Goal: Check status: Check status

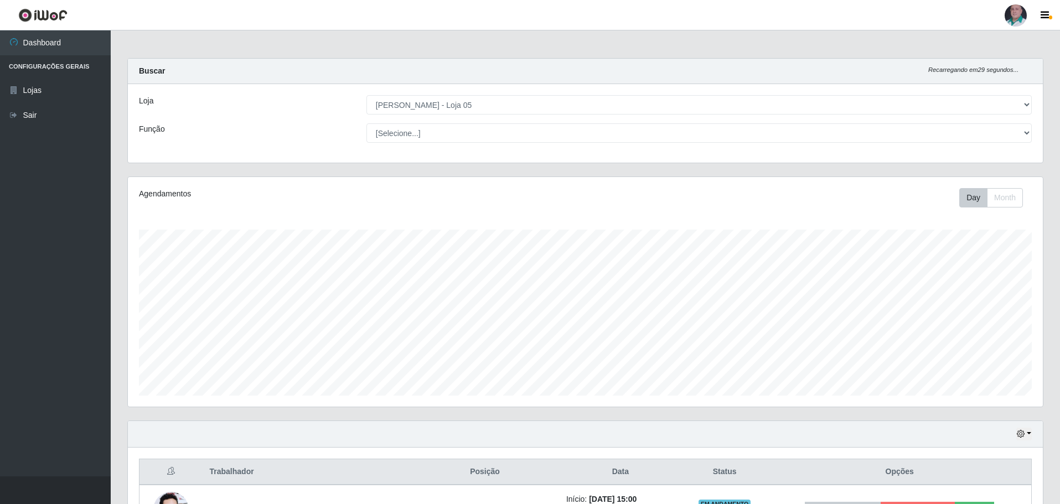
select select "252"
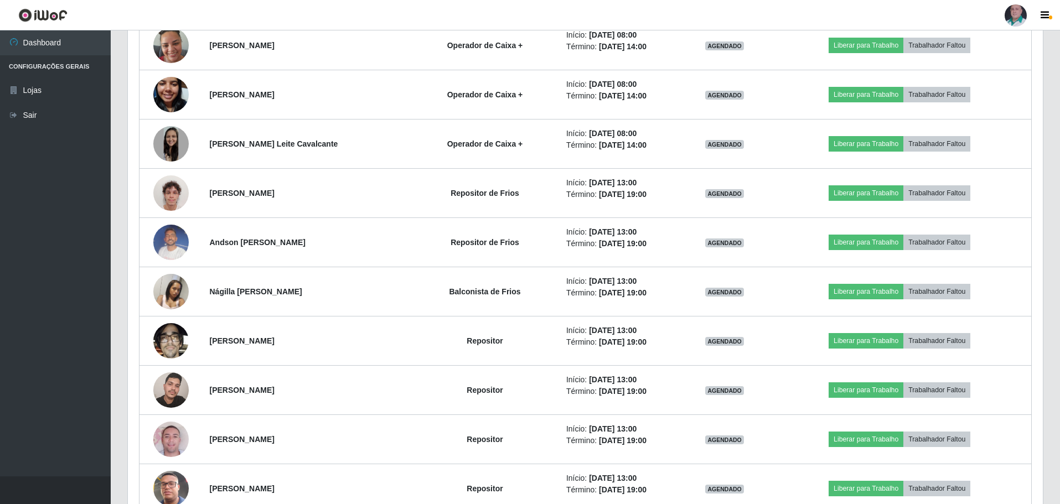
scroll to position [2141, 0]
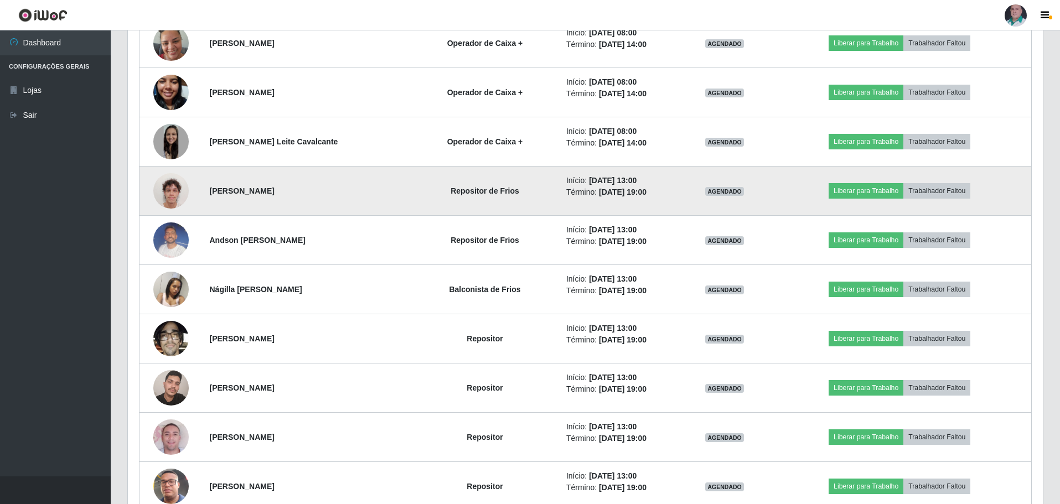
click at [179, 194] on img at bounding box center [170, 190] width 35 height 47
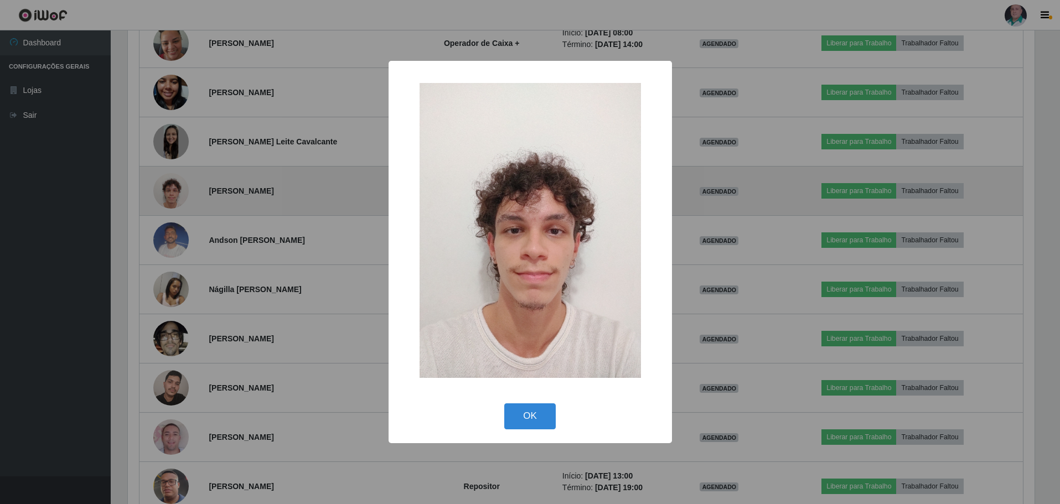
scroll to position [230, 909]
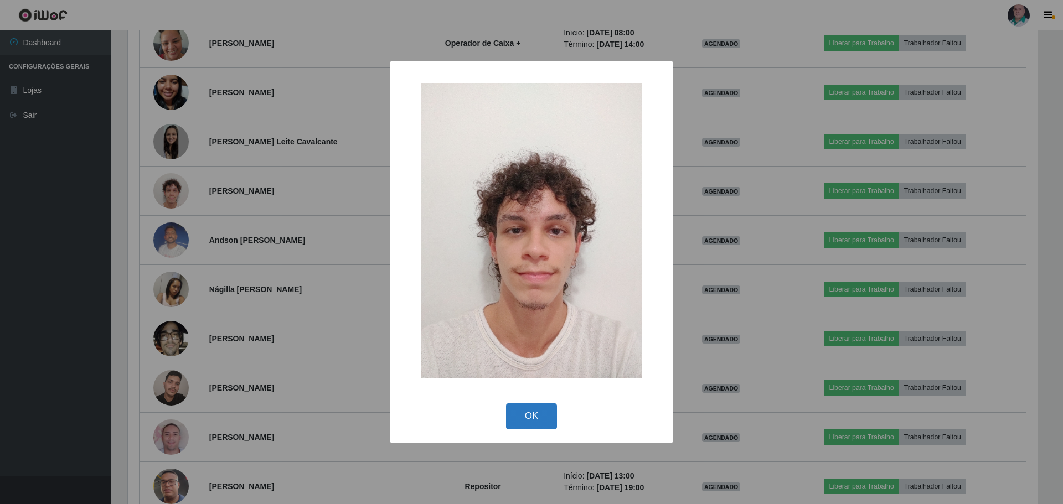
click at [542, 413] on button "OK" at bounding box center [531, 416] width 51 height 26
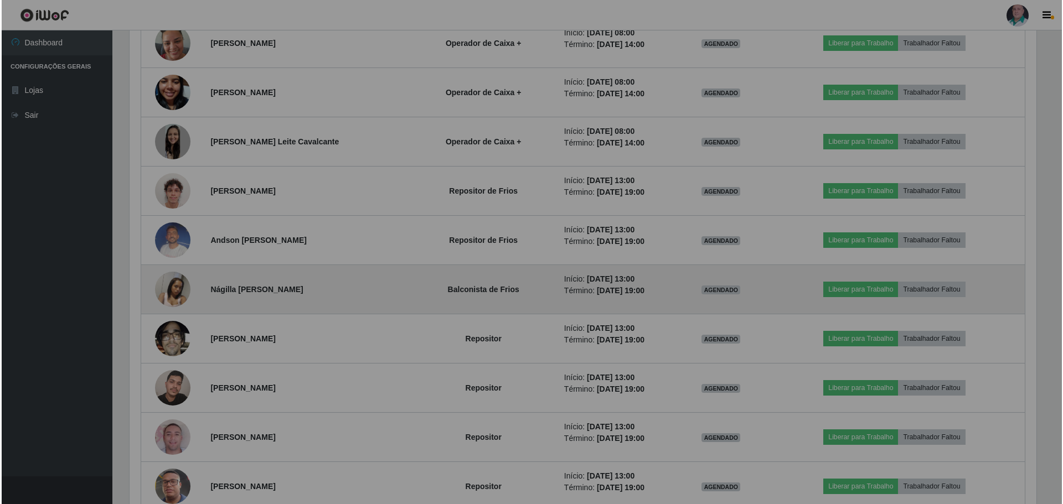
scroll to position [230, 915]
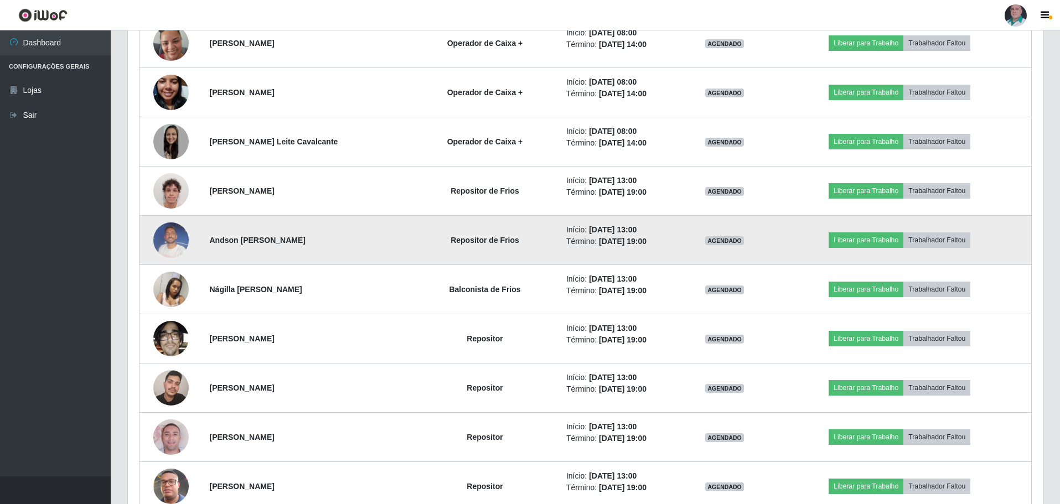
click at [170, 238] on img at bounding box center [170, 239] width 35 height 47
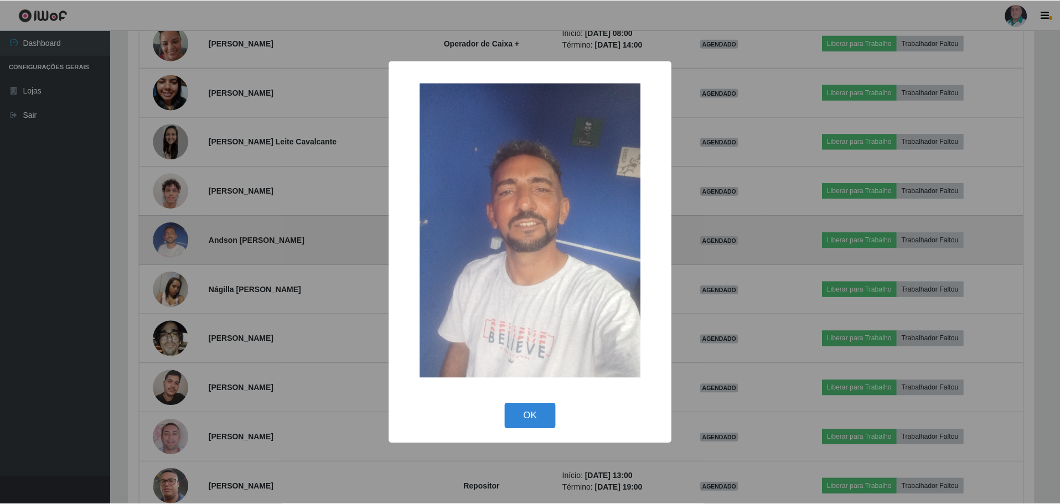
scroll to position [230, 909]
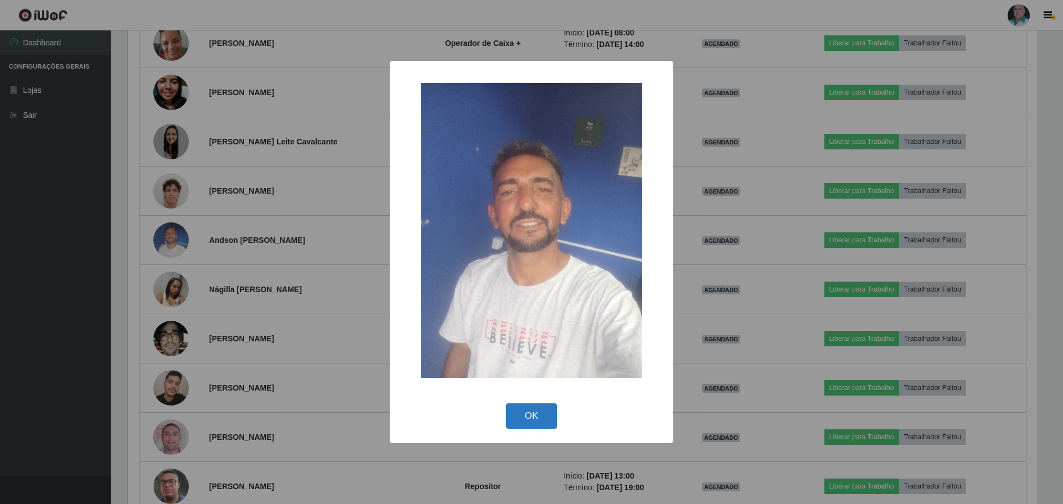
click at [520, 413] on button "OK" at bounding box center [531, 416] width 51 height 26
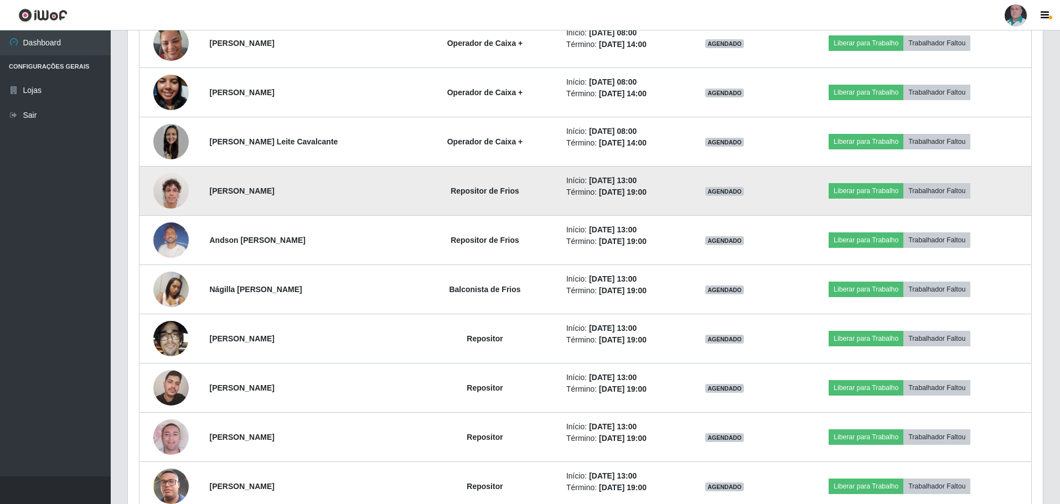
scroll to position [2127, 0]
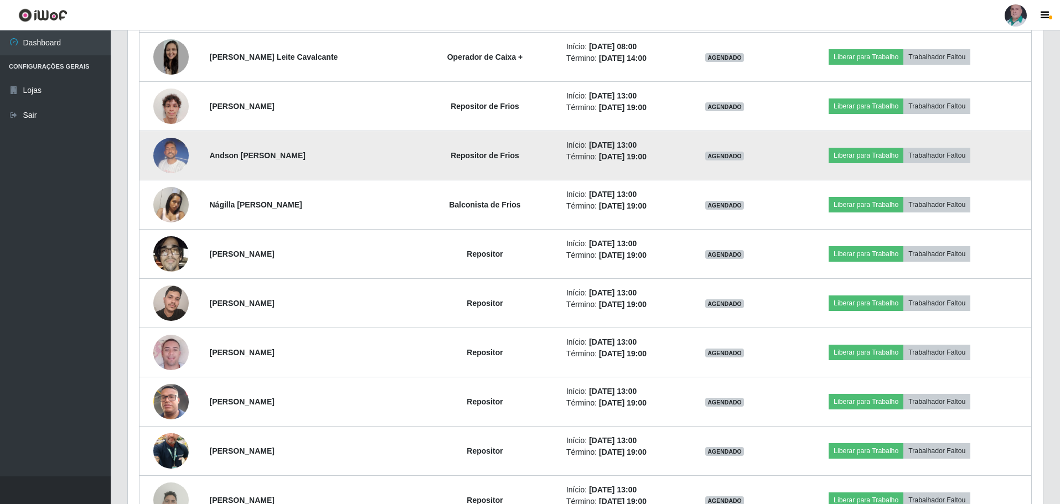
click at [172, 153] on img at bounding box center [170, 155] width 35 height 47
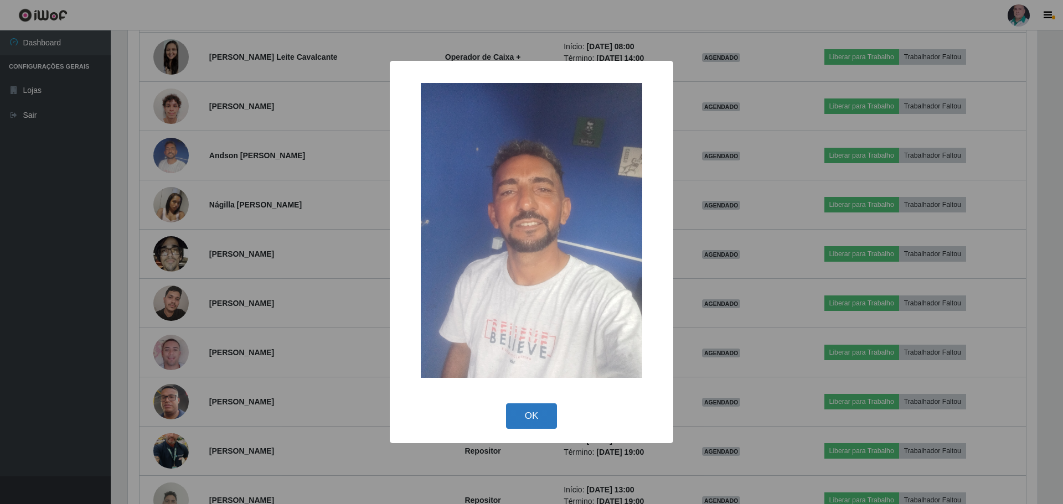
click at [533, 409] on button "OK" at bounding box center [531, 416] width 51 height 26
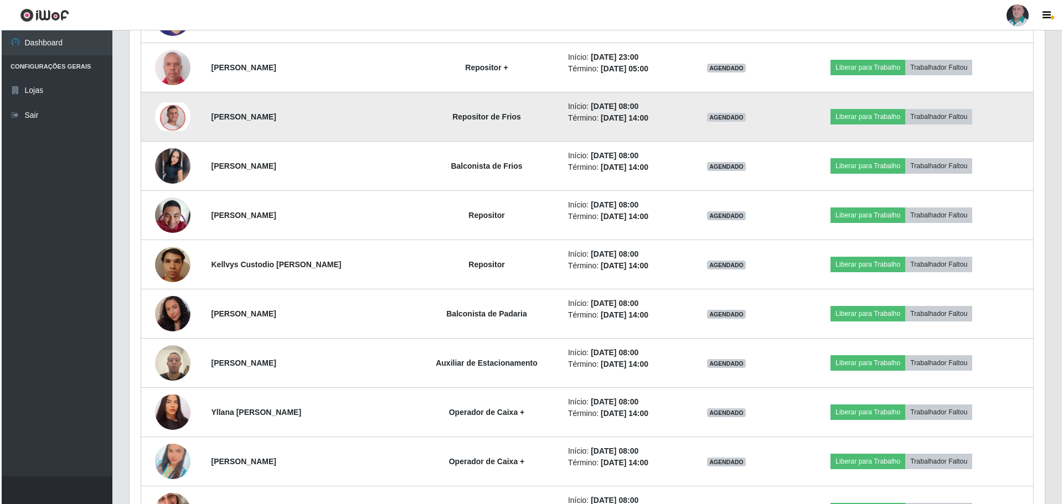
scroll to position [1408, 0]
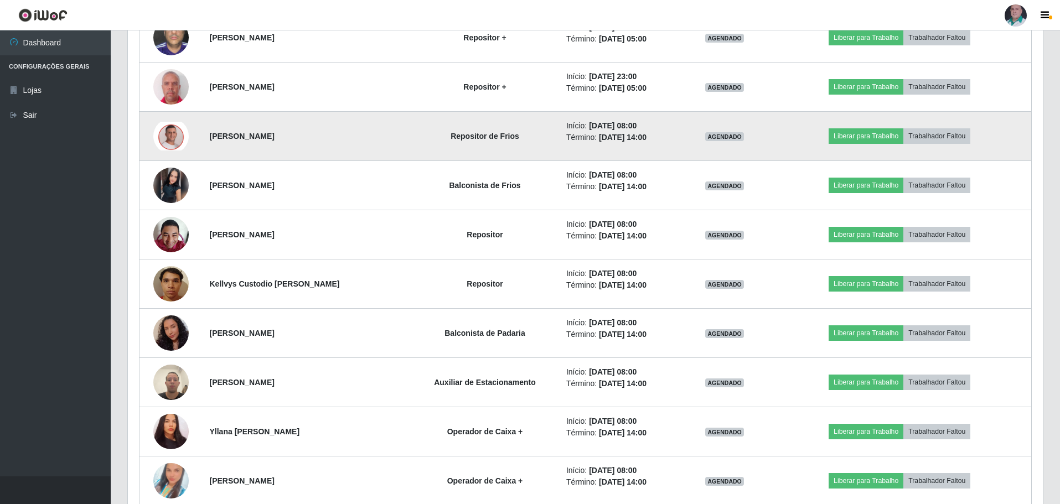
click at [161, 137] on img at bounding box center [170, 136] width 35 height 29
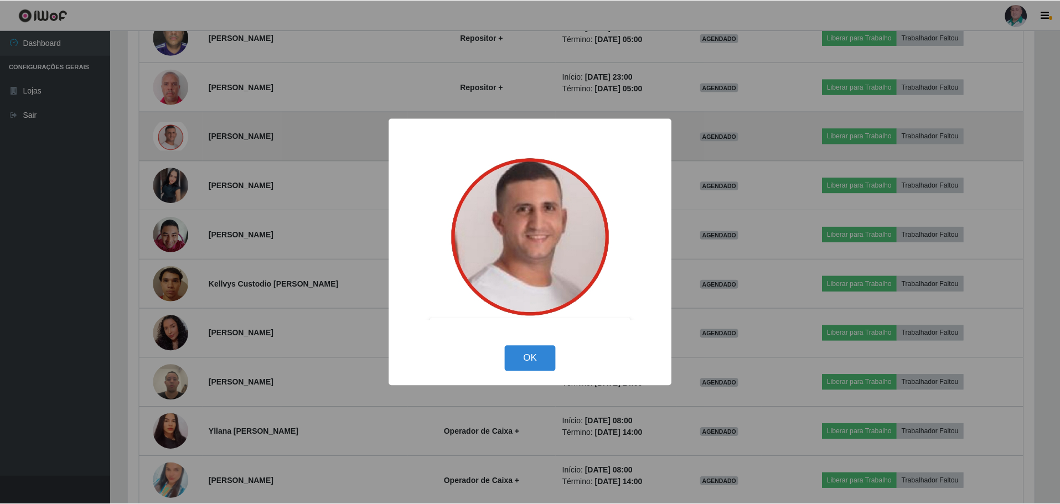
scroll to position [230, 909]
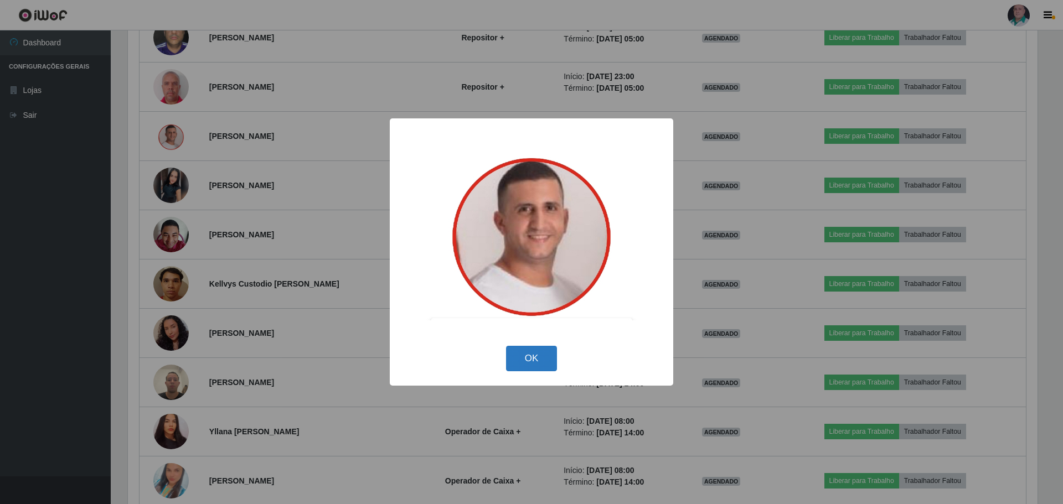
click at [533, 362] on button "OK" at bounding box center [531, 359] width 51 height 26
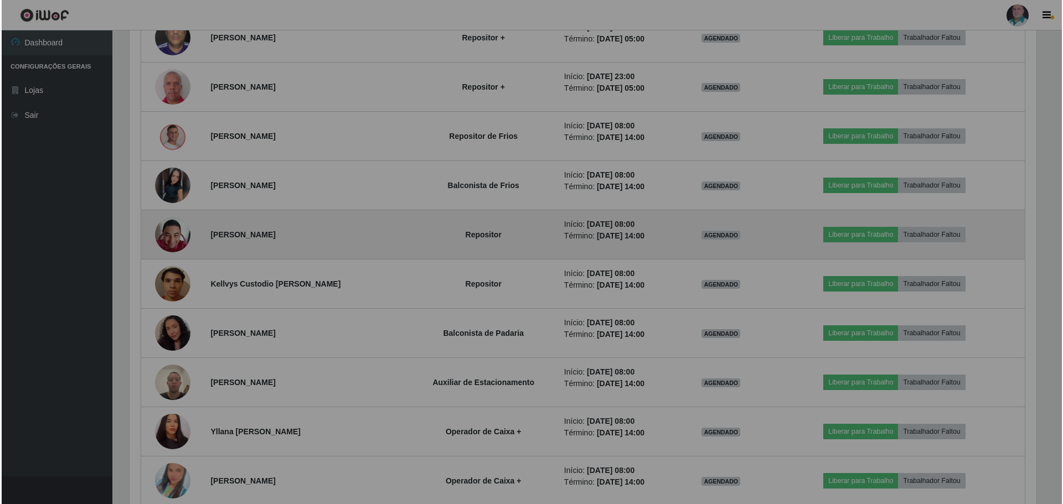
scroll to position [230, 915]
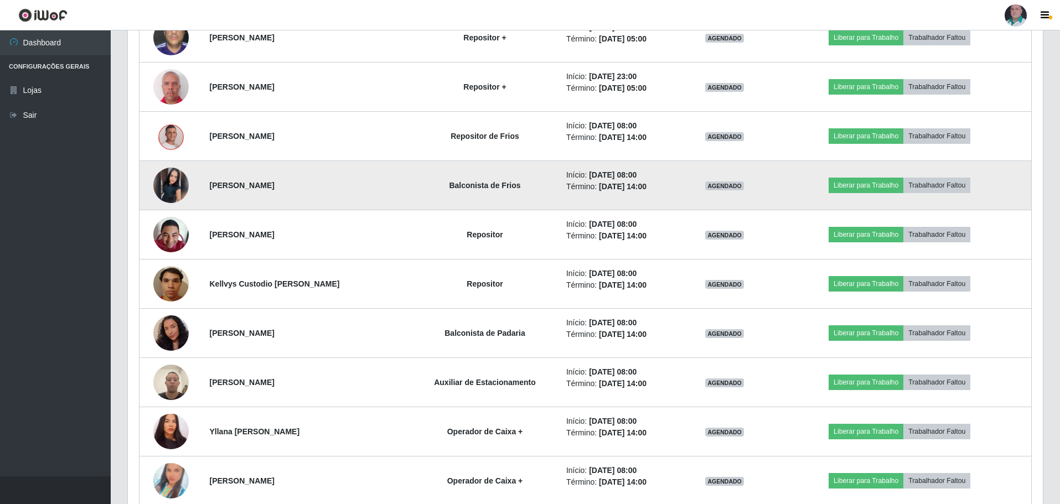
click at [173, 182] on img at bounding box center [170, 185] width 35 height 35
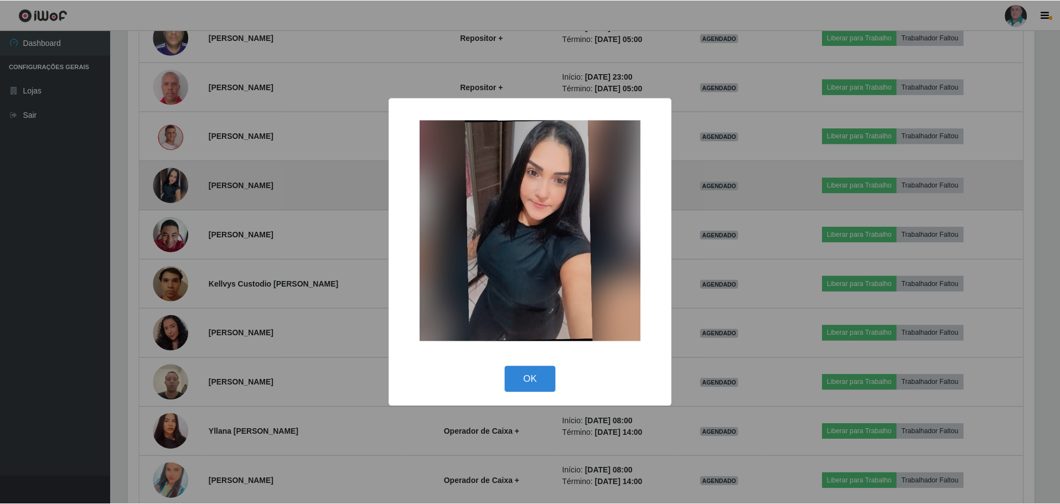
scroll to position [230, 909]
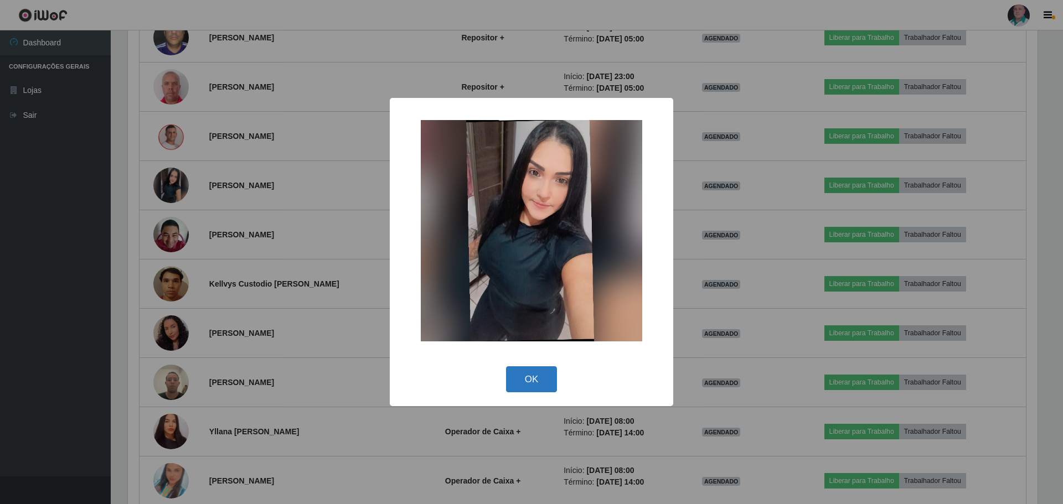
click at [536, 380] on button "OK" at bounding box center [531, 379] width 51 height 26
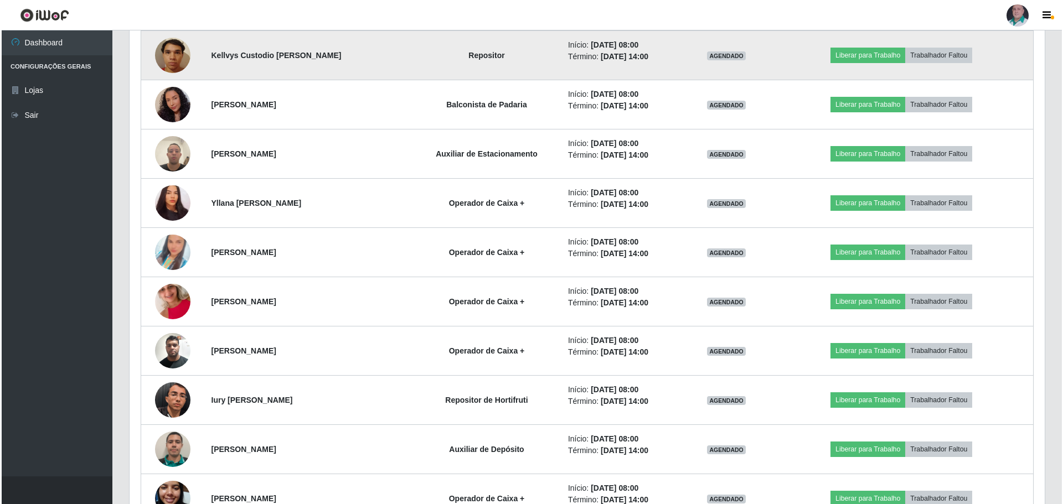
scroll to position [1685, 0]
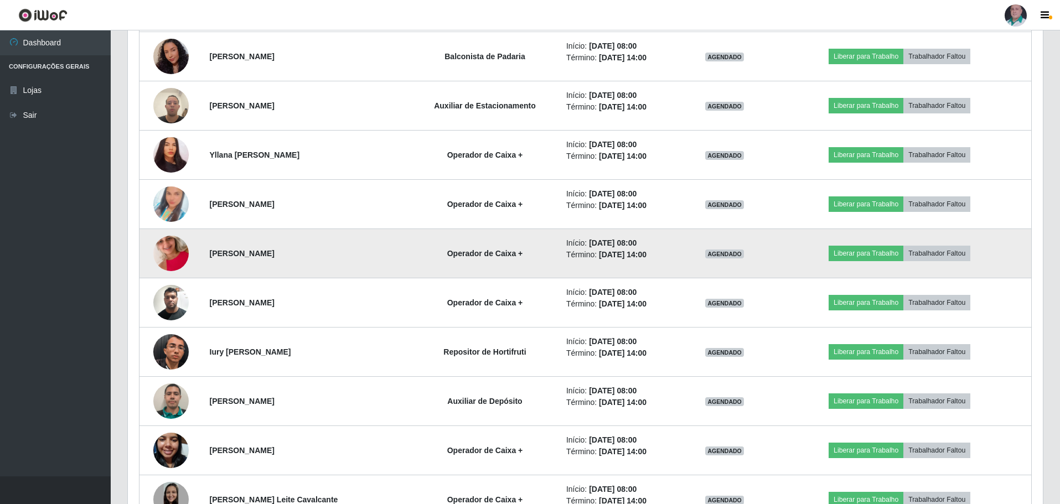
click at [169, 258] on img at bounding box center [170, 253] width 35 height 63
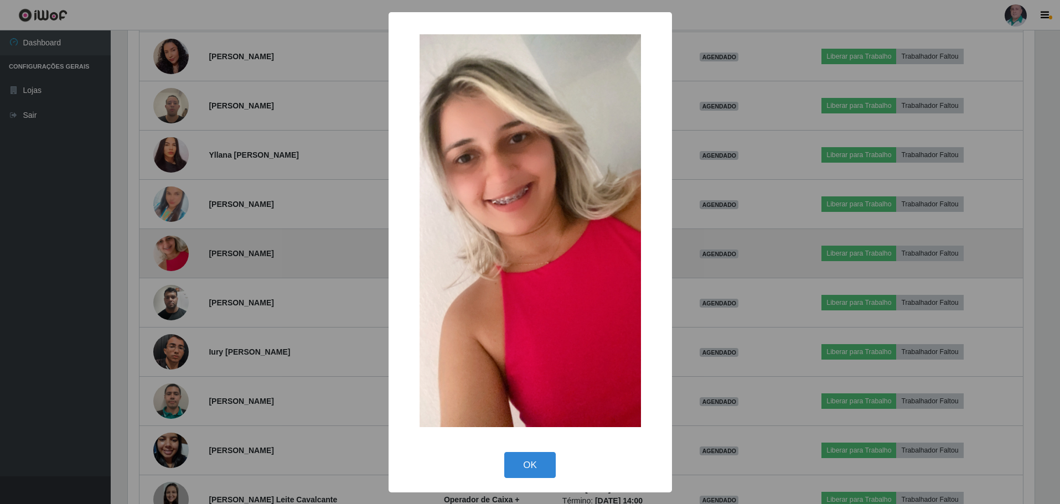
scroll to position [230, 909]
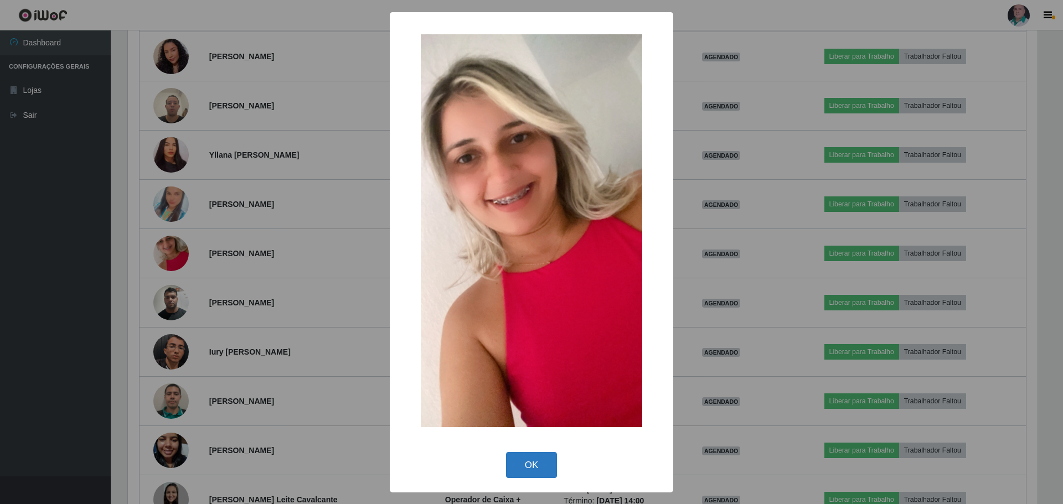
click at [545, 470] on button "OK" at bounding box center [531, 465] width 51 height 26
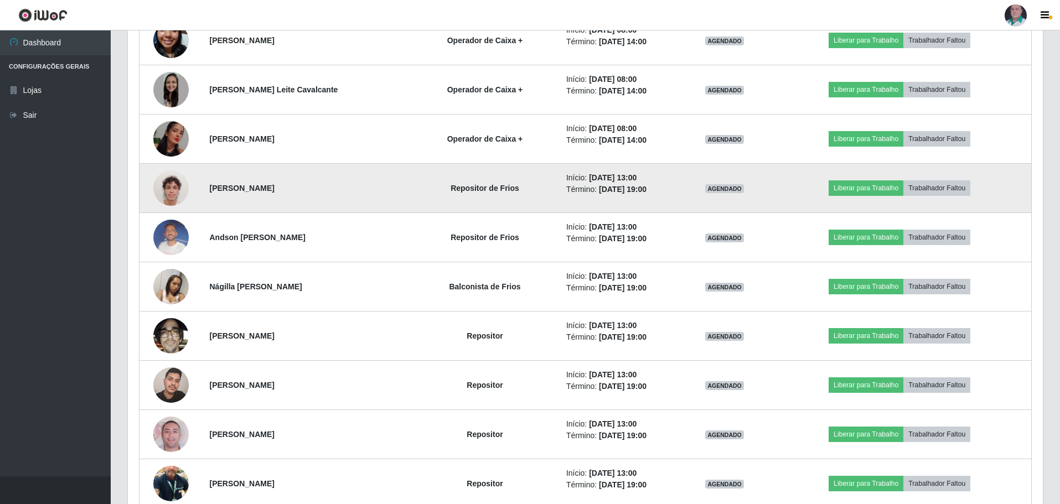
scroll to position [2127, 0]
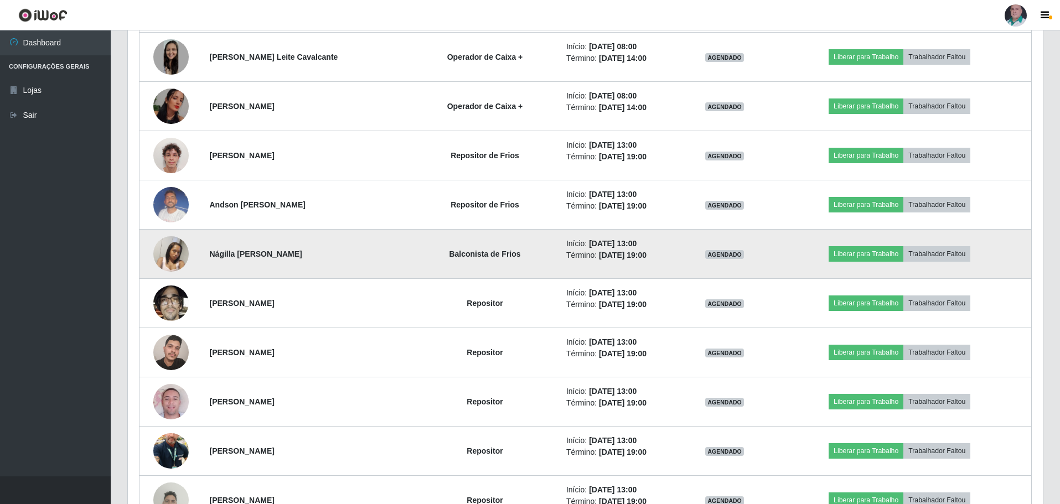
click at [168, 252] on img at bounding box center [170, 253] width 35 height 47
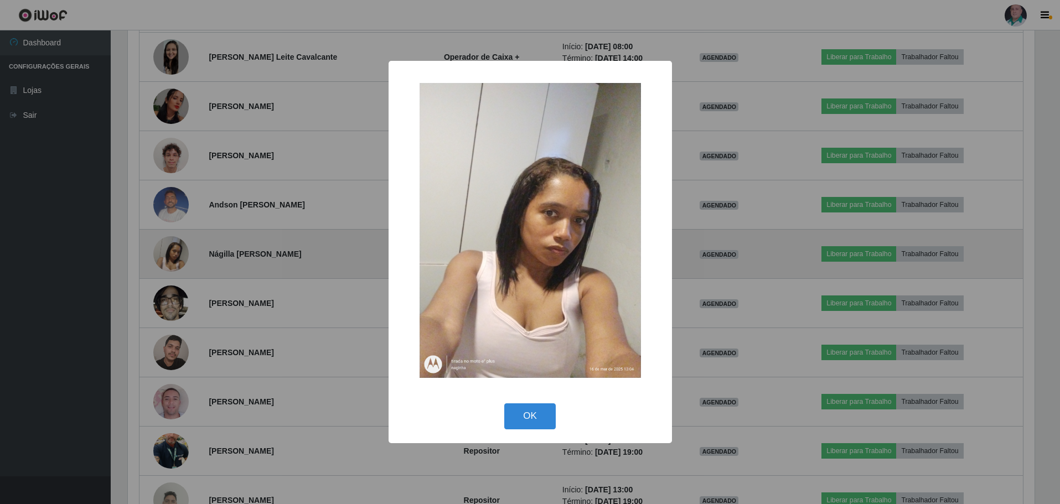
scroll to position [230, 909]
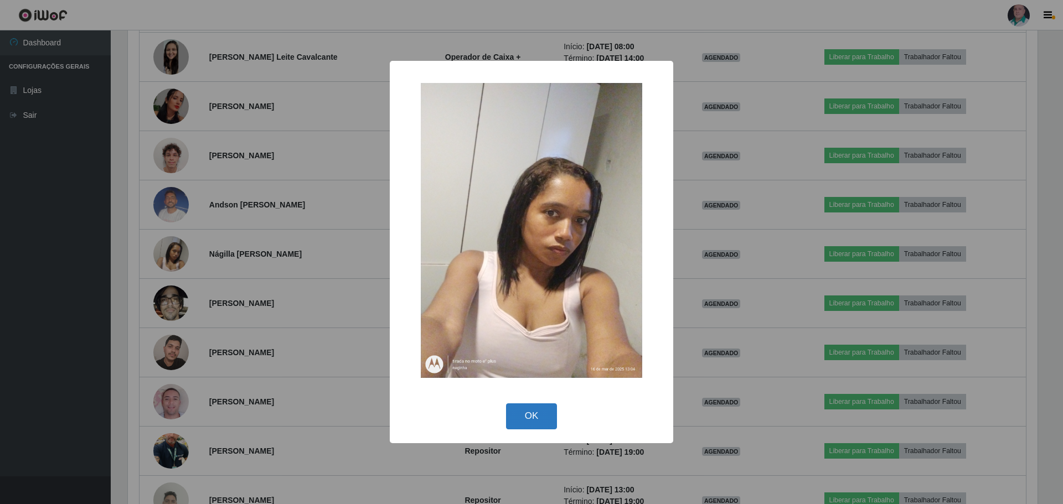
click at [543, 418] on button "OK" at bounding box center [531, 416] width 51 height 26
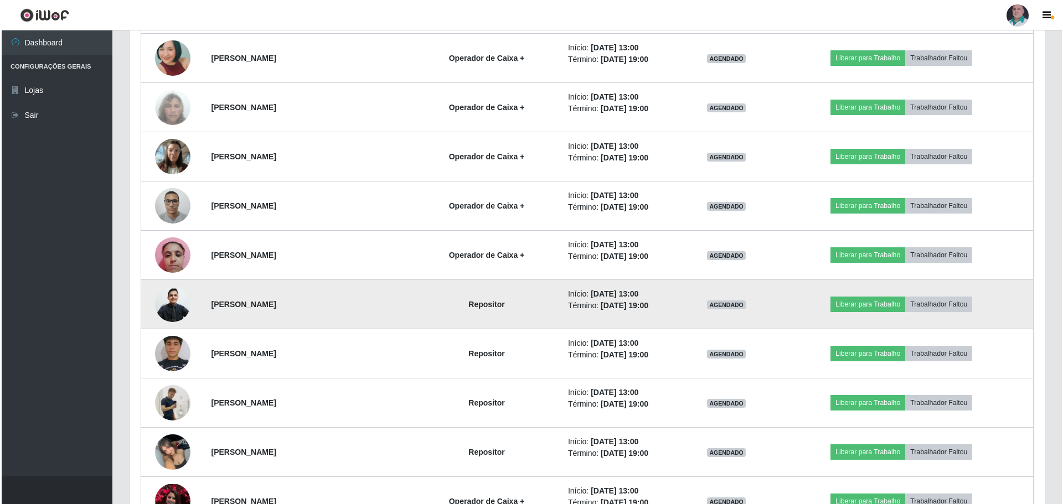
scroll to position [2791, 0]
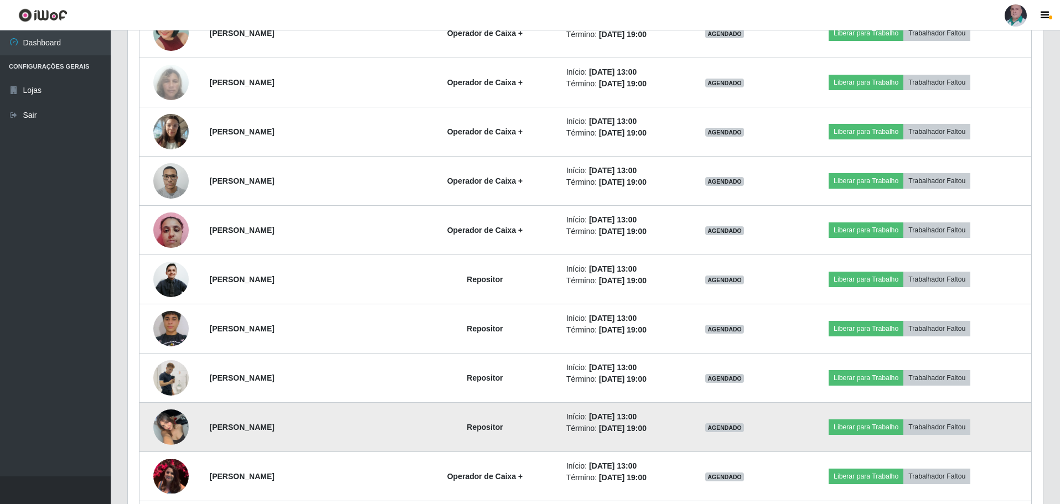
click at [181, 422] on img at bounding box center [170, 426] width 35 height 47
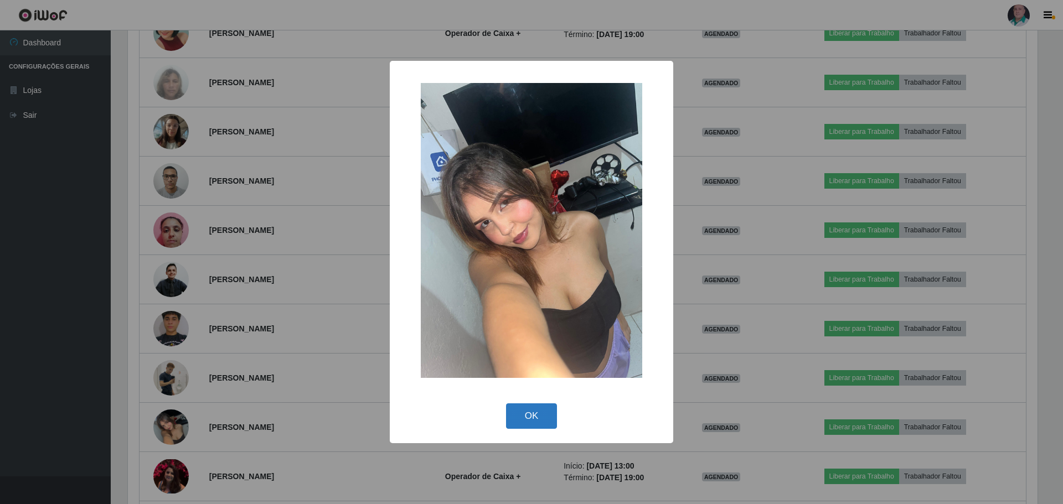
click at [539, 409] on button "OK" at bounding box center [531, 416] width 51 height 26
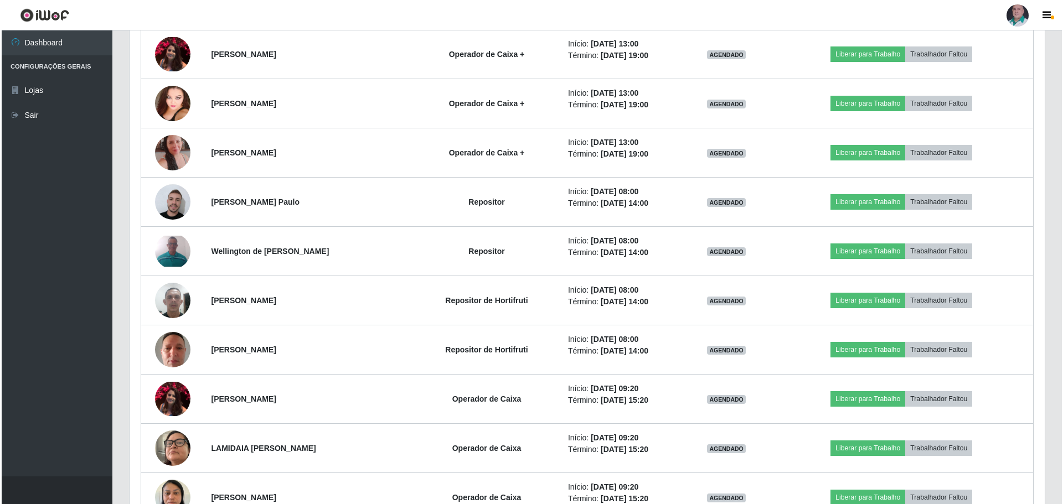
scroll to position [3211, 0]
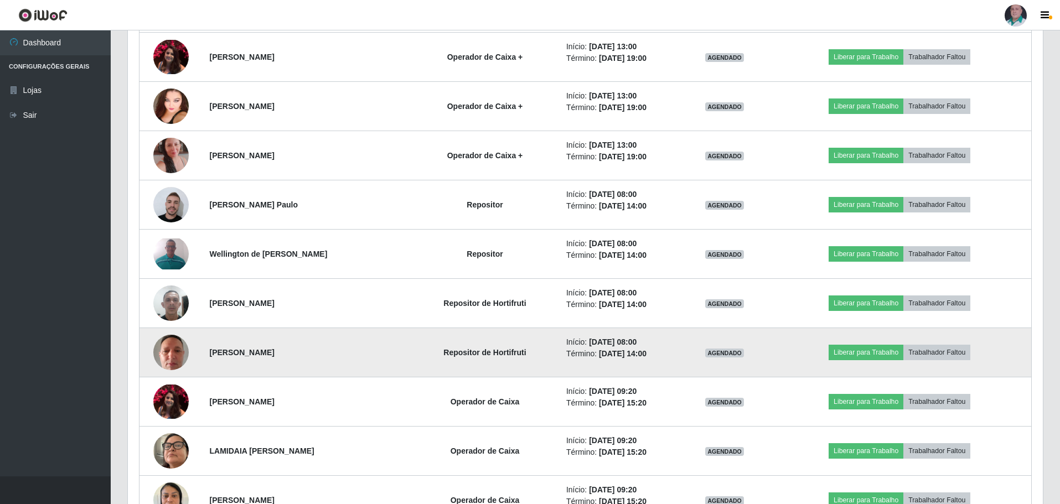
click at [166, 364] on img at bounding box center [170, 352] width 35 height 47
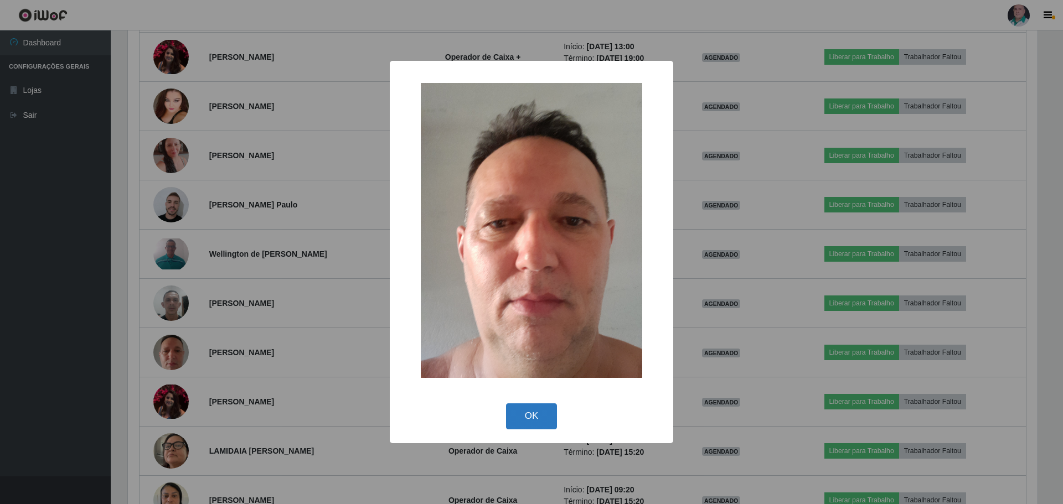
click at [543, 417] on button "OK" at bounding box center [531, 416] width 51 height 26
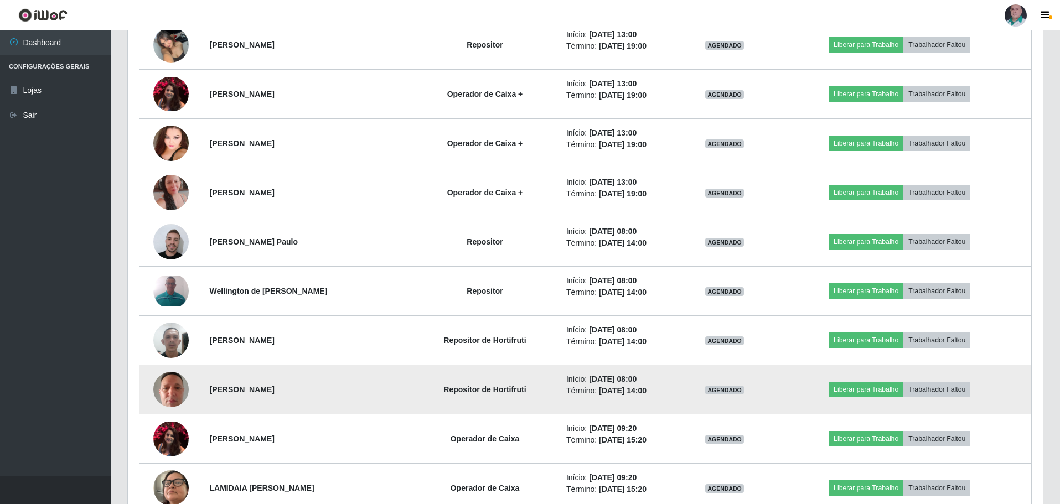
scroll to position [3156, 0]
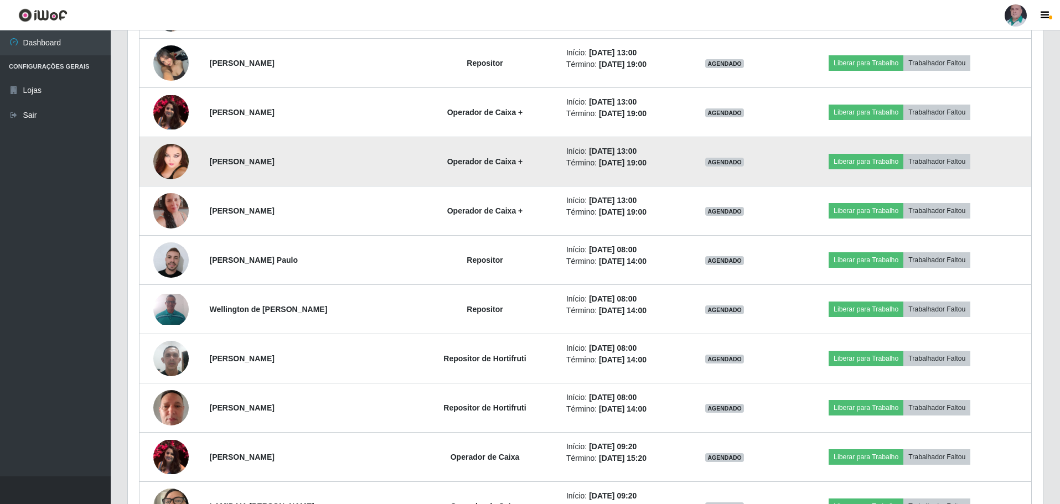
click at [170, 157] on img at bounding box center [170, 161] width 35 height 47
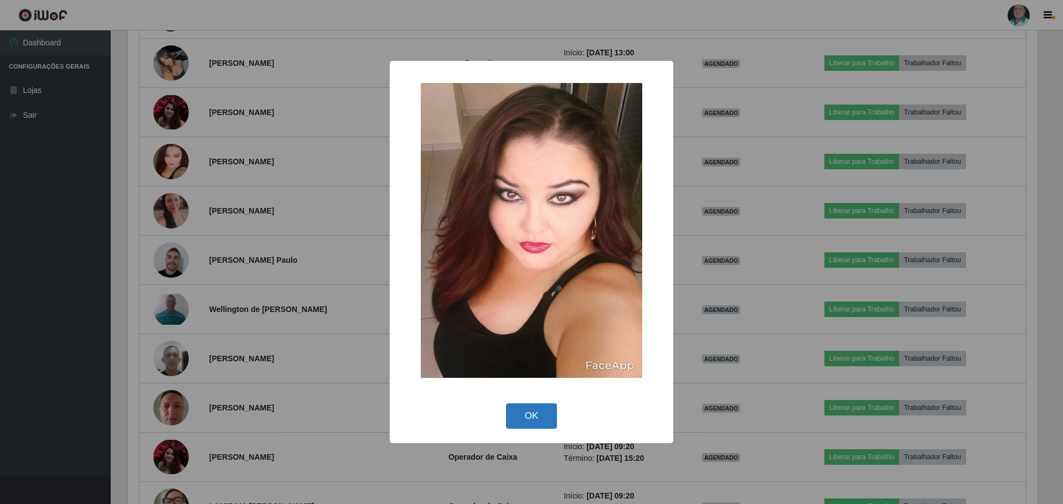
click at [542, 415] on button "OK" at bounding box center [531, 416] width 51 height 26
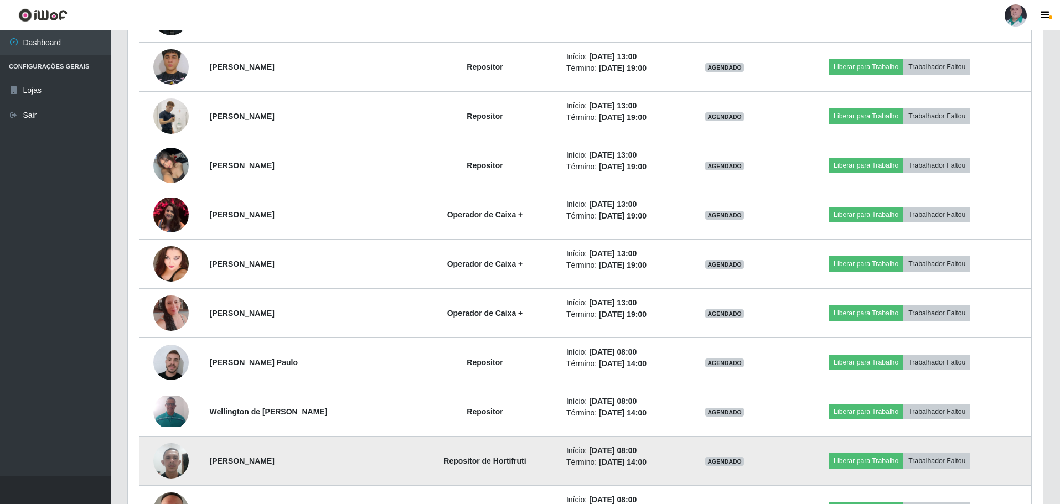
scroll to position [3045, 0]
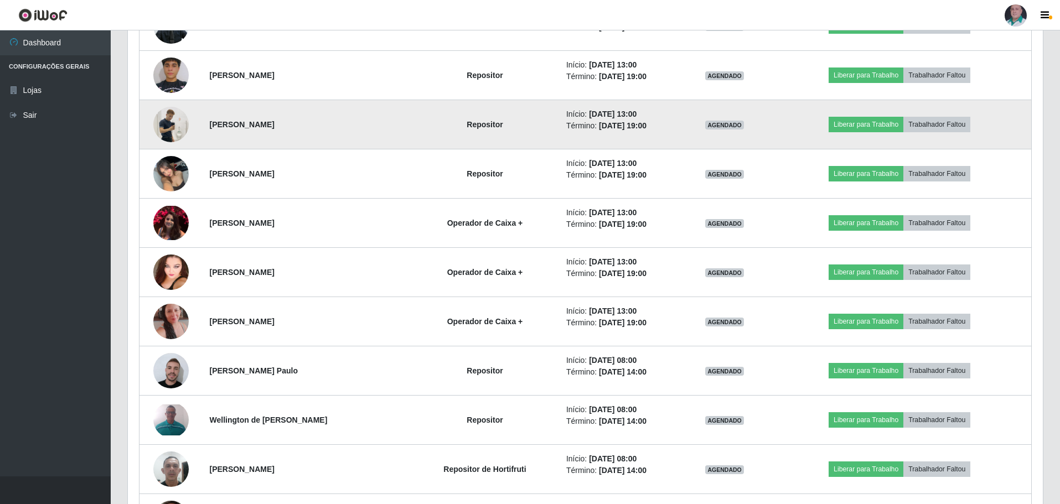
click at [170, 127] on img at bounding box center [170, 124] width 35 height 63
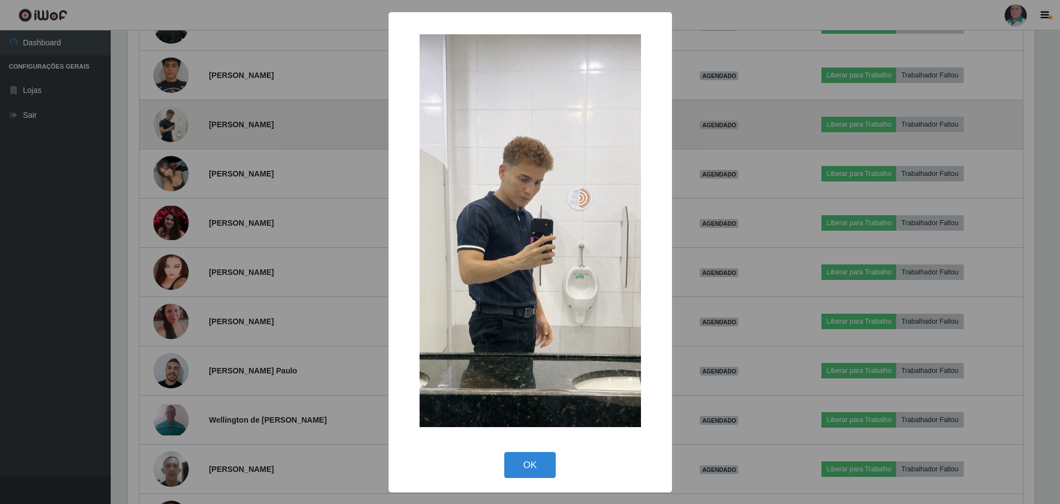
scroll to position [230, 909]
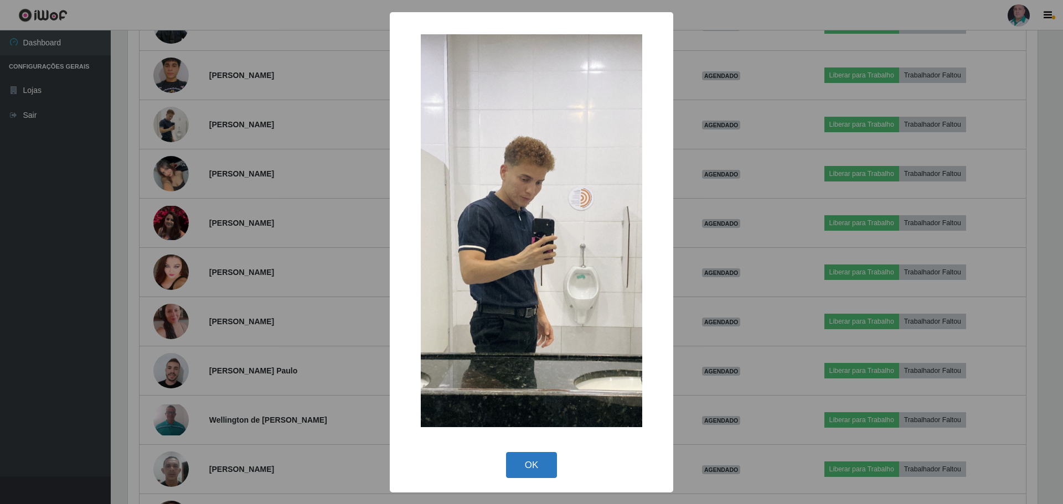
click at [546, 469] on button "OK" at bounding box center [531, 465] width 51 height 26
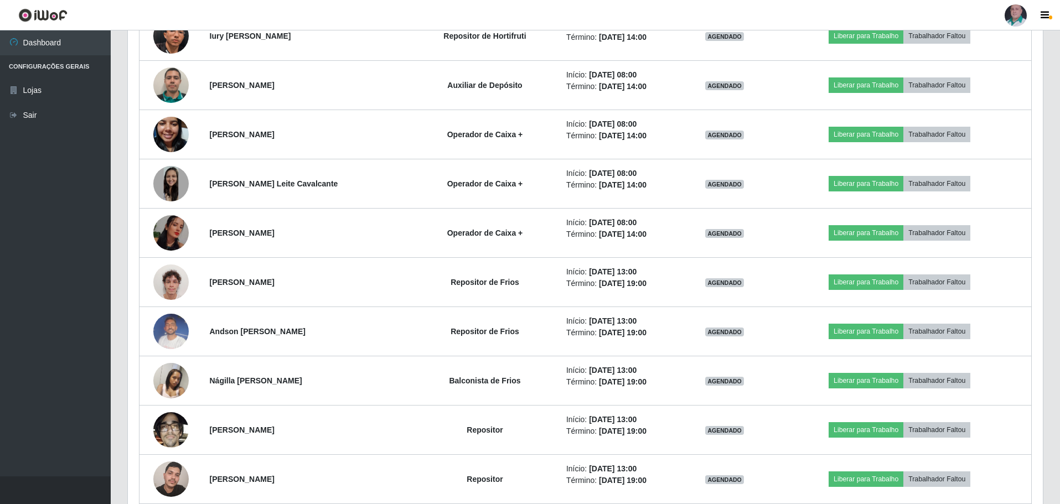
scroll to position [1993, 0]
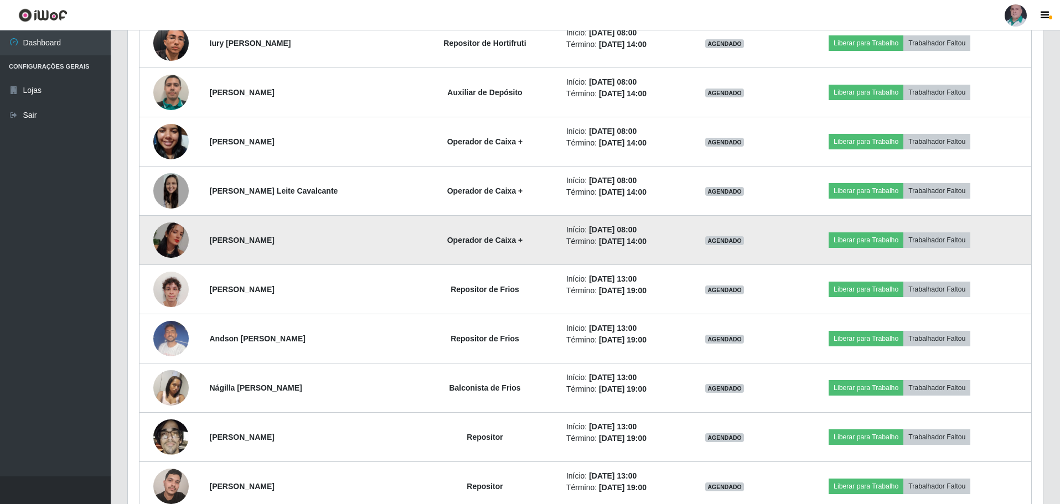
click at [178, 234] on img at bounding box center [170, 239] width 35 height 35
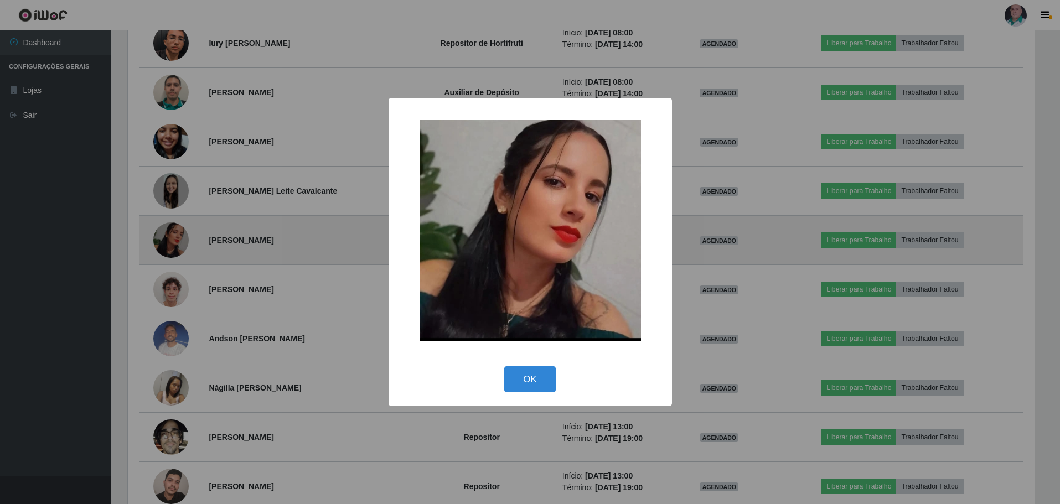
scroll to position [230, 909]
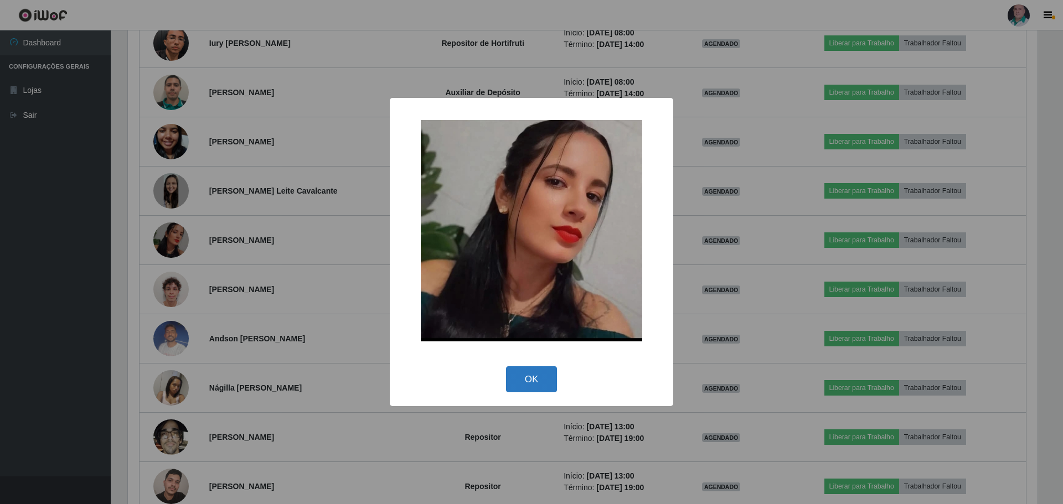
click at [519, 375] on button "OK" at bounding box center [531, 379] width 51 height 26
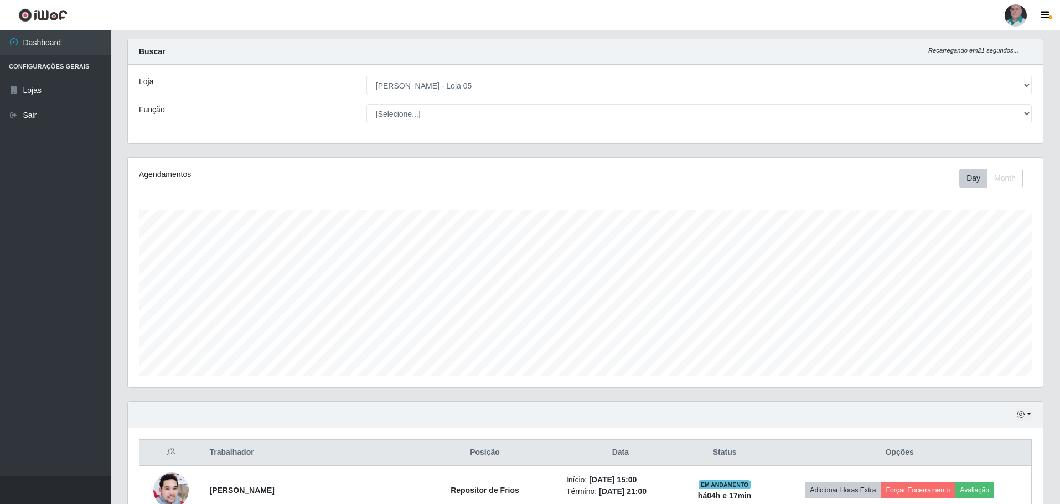
scroll to position [0, 0]
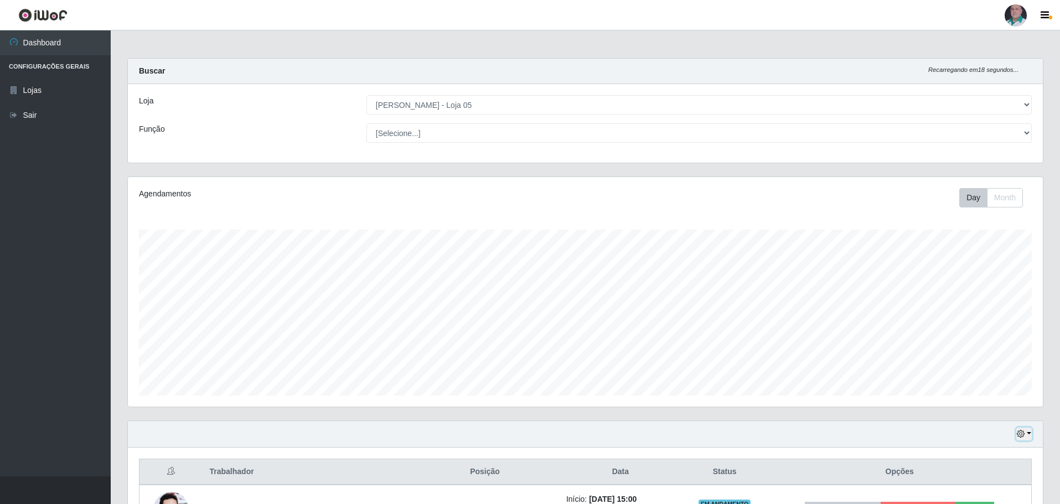
click at [1020, 434] on icon "button" at bounding box center [1021, 434] width 8 height 8
click at [985, 393] on button "1 Semana" at bounding box center [987, 392] width 87 height 23
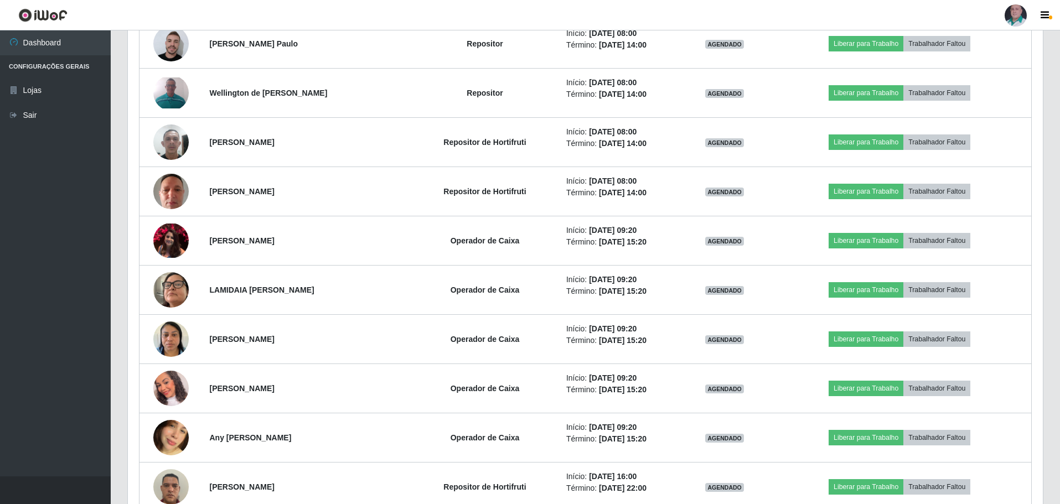
scroll to position [3432, 0]
